Goal: Task Accomplishment & Management: Use online tool/utility

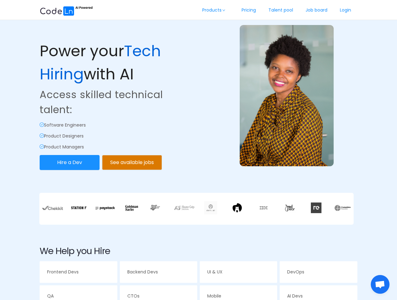
click at [199, 150] on div "Power your Tech Hiring with AI Access skilled technical talent: Software Engine…" at bounding box center [198, 85] width 320 height 172
click at [214, 10] on link "Products" at bounding box center [215, 10] width 39 height 21
click at [70, 163] on button "Hire a Dev" at bounding box center [70, 162] width 60 height 15
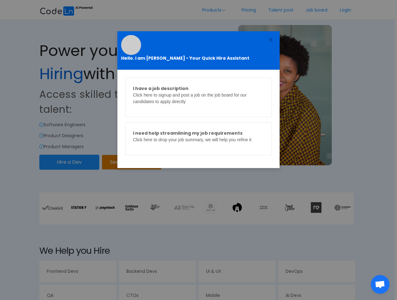
click at [132, 163] on div "Hello. I am [PERSON_NAME] - Your Quick Hire Assistant I have a job description …" at bounding box center [198, 150] width 397 height 300
click at [198, 209] on div "Hello. I am [PERSON_NAME] - Your Quick Hire Assistant I have a job description …" at bounding box center [198, 150] width 397 height 300
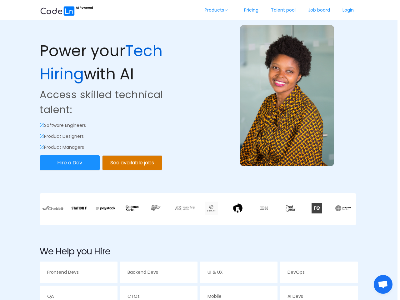
click at [198, 209] on div "Hello. I am [PERSON_NAME] - Your Quick Hire Assistant I have a job description …" at bounding box center [200, 150] width 400 height 300
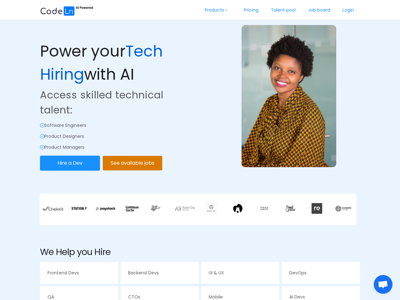
click at [53, 208] on img at bounding box center [52, 208] width 21 height 4
click at [79, 208] on img at bounding box center [79, 208] width 16 height 9
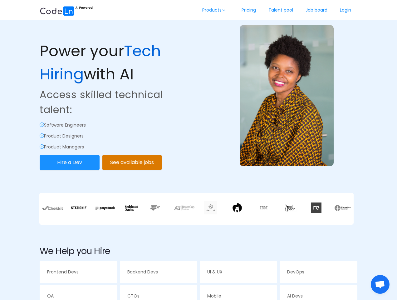
click at [106, 208] on img at bounding box center [105, 208] width 21 height 10
click at [132, 208] on img at bounding box center [131, 208] width 13 height 6
